Goal: Book appointment/travel/reservation

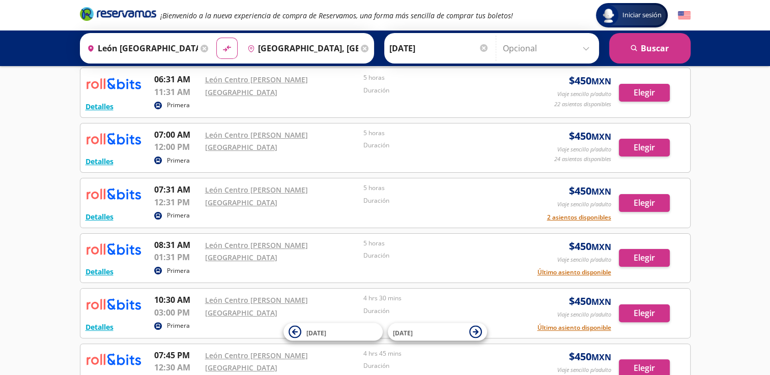
scroll to position [262, 0]
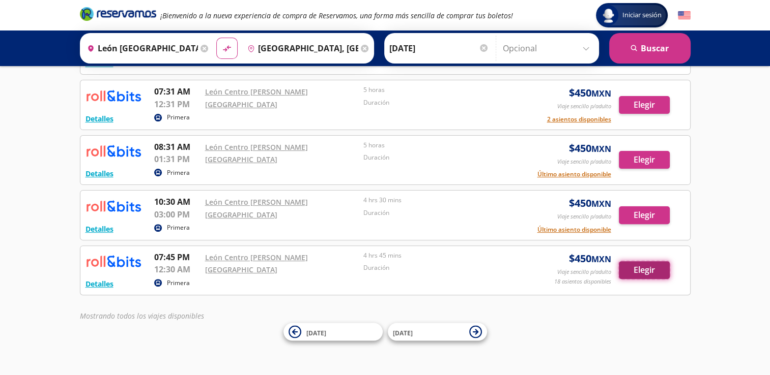
click at [630, 268] on button "Elegir" at bounding box center [644, 270] width 51 height 18
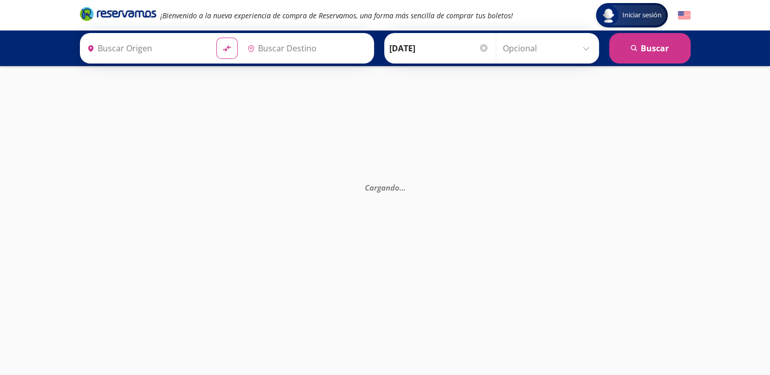
type input "[GEOGRAPHIC_DATA], [GEOGRAPHIC_DATA]"
type input "León [GEOGRAPHIC_DATA][PERSON_NAME], [GEOGRAPHIC_DATA]"
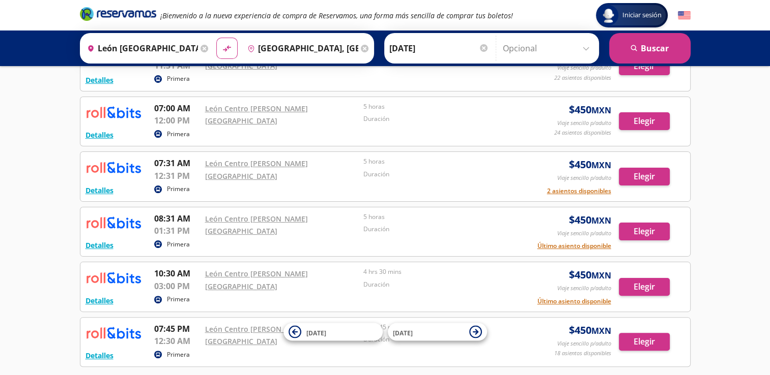
scroll to position [207, 0]
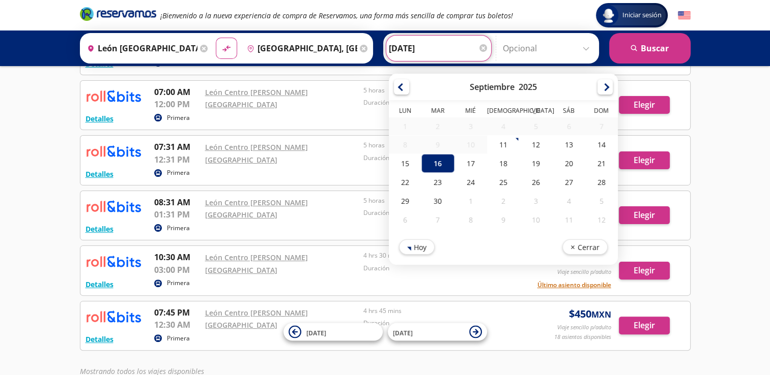
click at [440, 45] on input "[DATE]" at bounding box center [439, 48] width 100 height 25
click at [462, 170] on div "17" at bounding box center [470, 163] width 33 height 19
type input "[DATE]"
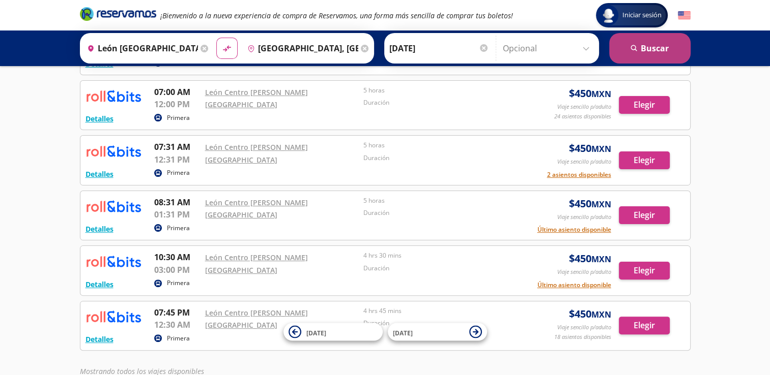
click at [643, 51] on button "search [GEOGRAPHIC_DATA]" at bounding box center [649, 48] width 81 height 31
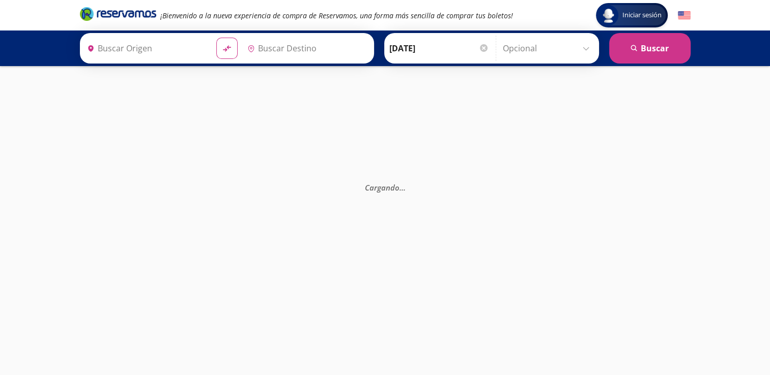
type input "[GEOGRAPHIC_DATA], [GEOGRAPHIC_DATA]"
type input "León [GEOGRAPHIC_DATA][PERSON_NAME], [GEOGRAPHIC_DATA]"
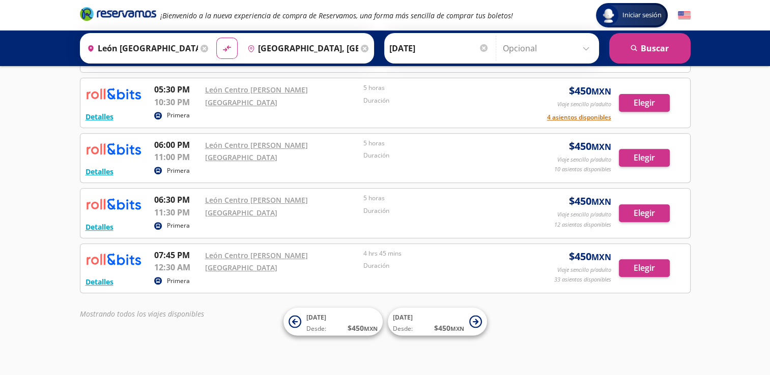
scroll to position [372, 0]
